Goal: Navigation & Orientation: Find specific page/section

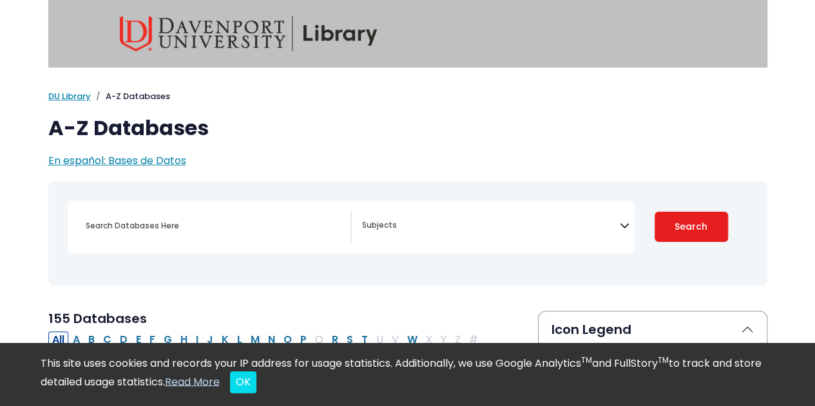
scroll to position [129, 0]
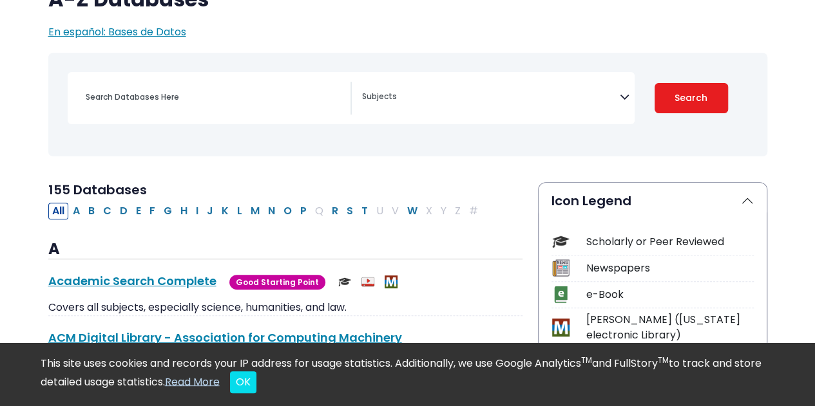
click at [508, 108] on span "Search filters" at bounding box center [491, 98] width 258 height 33
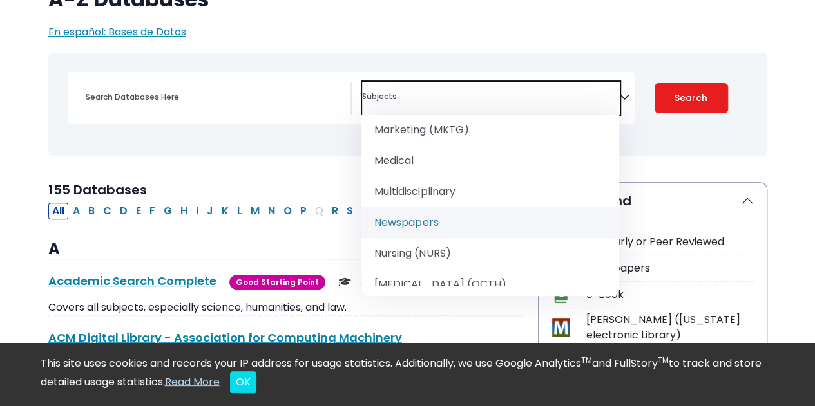
scroll to position [1159, 0]
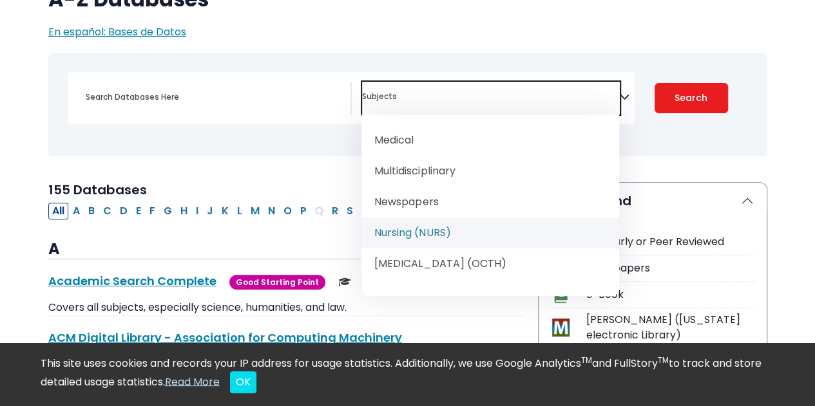
select select "219076"
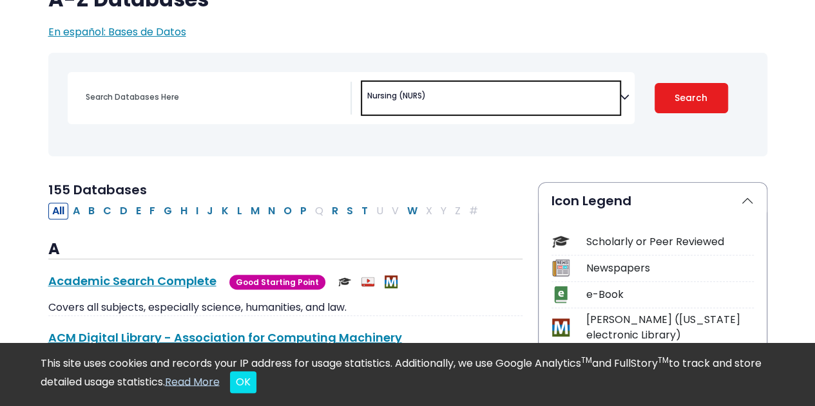
scroll to position [627, 0]
click at [691, 93] on button "Search" at bounding box center [690, 98] width 73 height 30
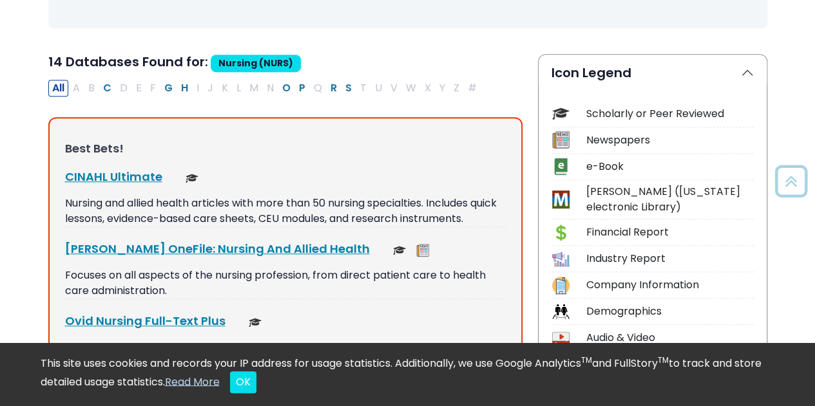
scroll to position [258, 0]
click at [126, 176] on link "CINAHL Ultimate This link opens in a new window" at bounding box center [113, 176] width 97 height 16
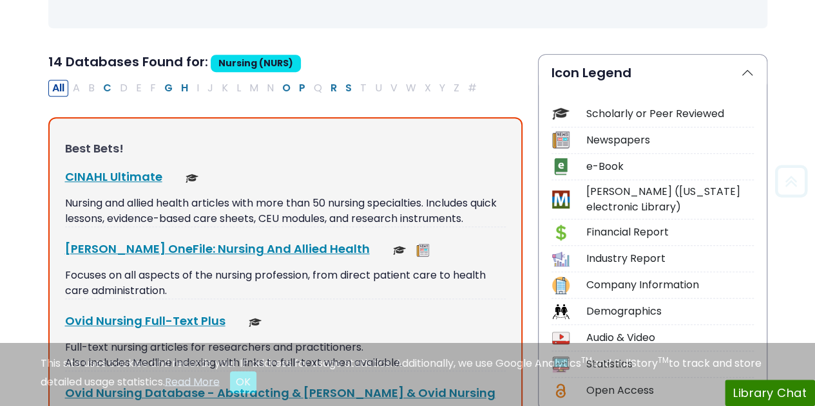
scroll to position [627, 0]
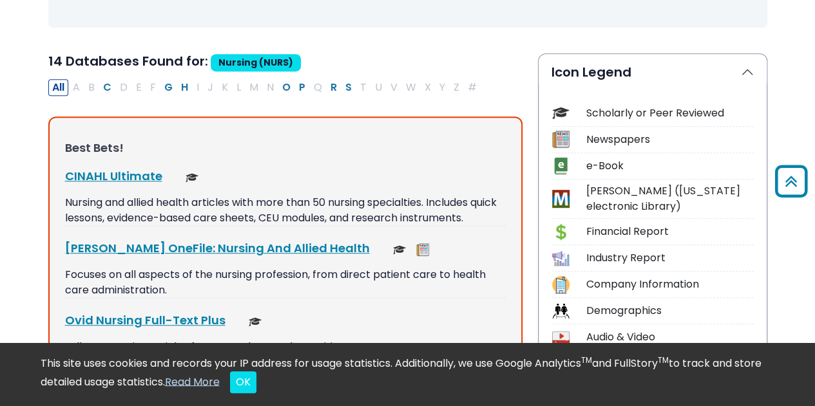
click at [120, 178] on link "CINAHL Ultimate This link opens in a new window" at bounding box center [113, 176] width 97 height 16
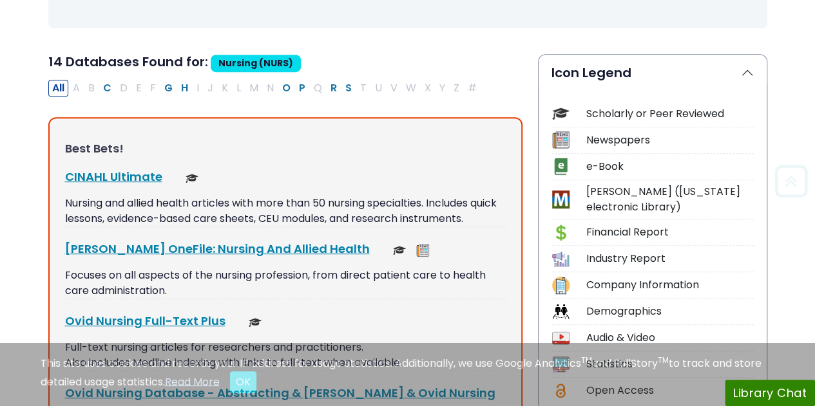
scroll to position [627, 0]
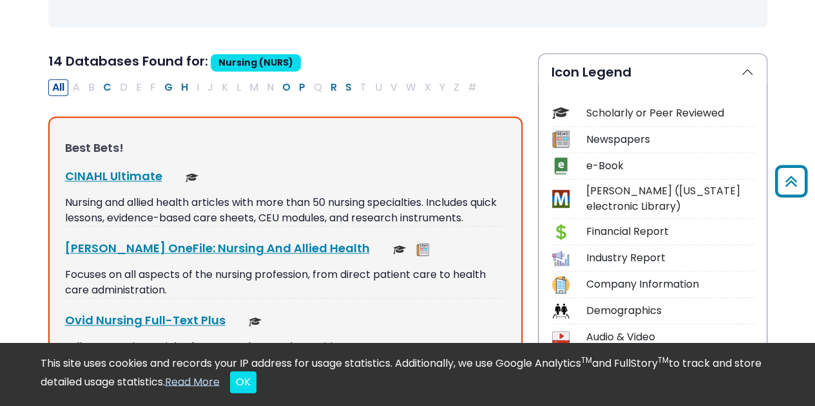
click at [142, 172] on link "CINAHL Ultimate This link opens in a new window" at bounding box center [113, 176] width 97 height 16
click at [133, 175] on link "CINAHL Ultimate This link opens in a new window" at bounding box center [113, 176] width 97 height 16
